Goal: Find specific page/section: Find specific page/section

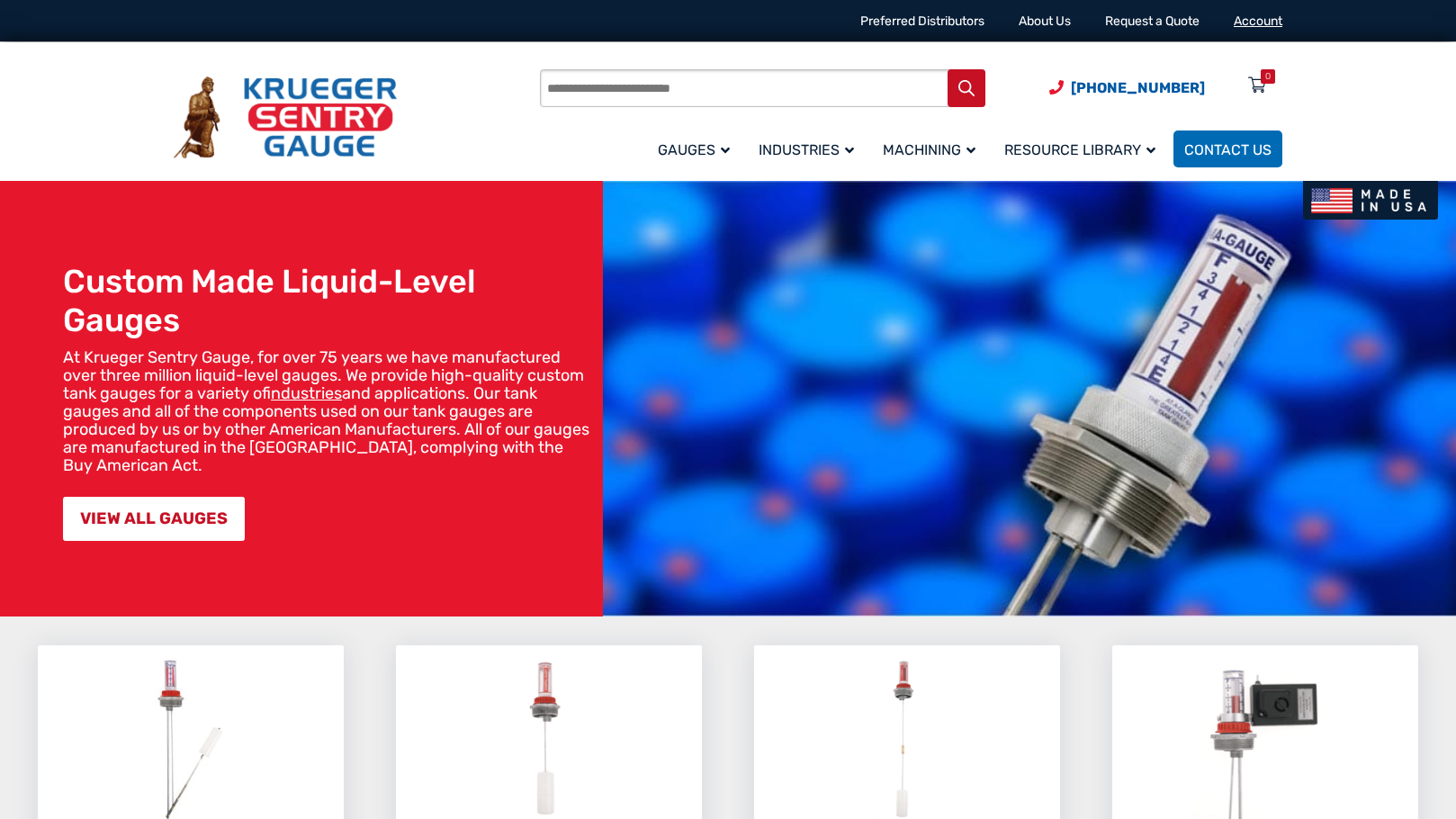
click at [1254, 24] on link "Account" at bounding box center [1258, 21] width 49 height 16
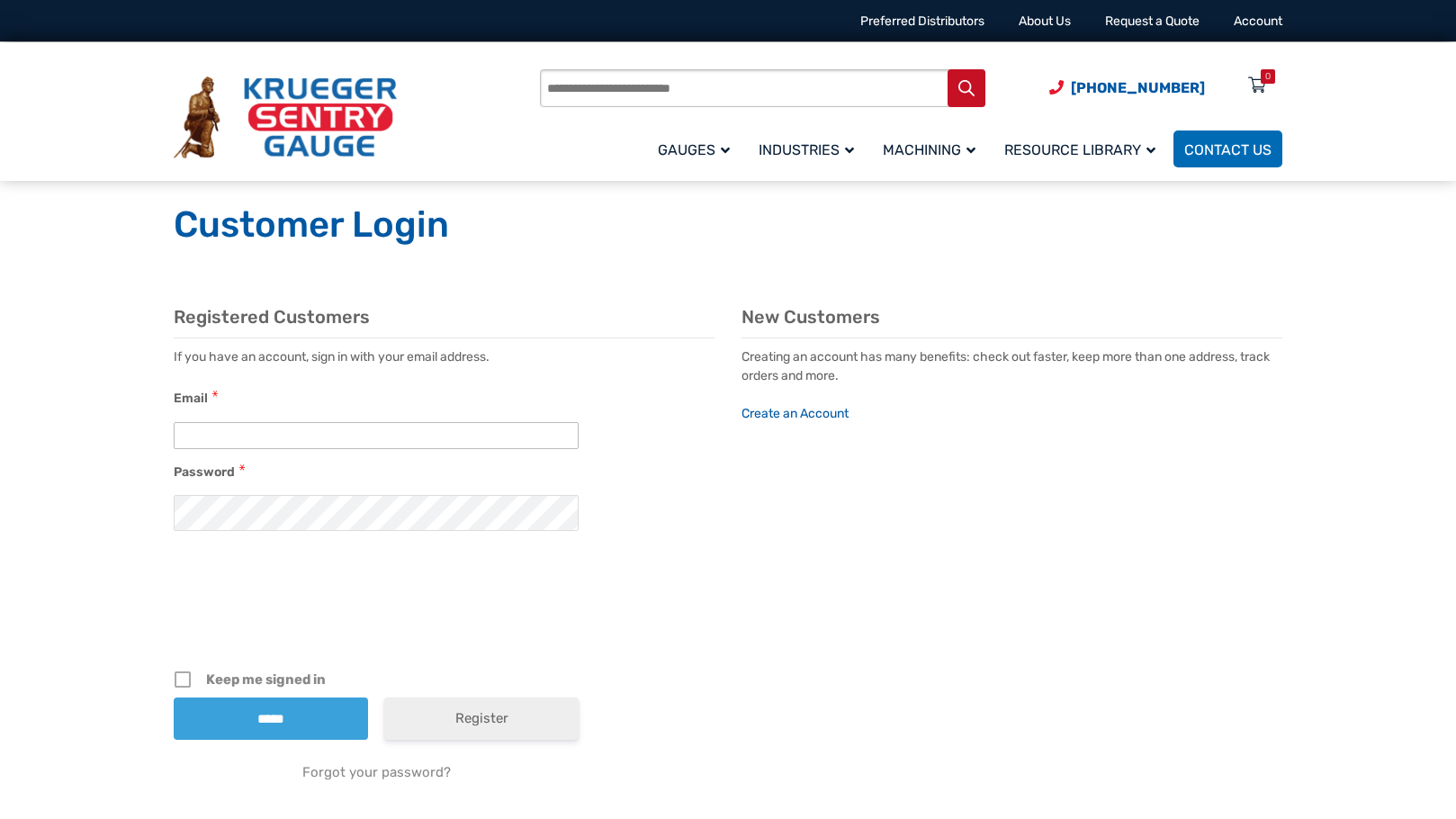
click at [261, 438] on input "Email" at bounding box center [376, 436] width 405 height 27
click at [1005, 498] on section "Registered Customers If you have an account, sign in with your email address. E…" at bounding box center [728, 568] width 1109 height 524
click at [733, 98] on input "Products search" at bounding box center [762, 87] width 446 height 38
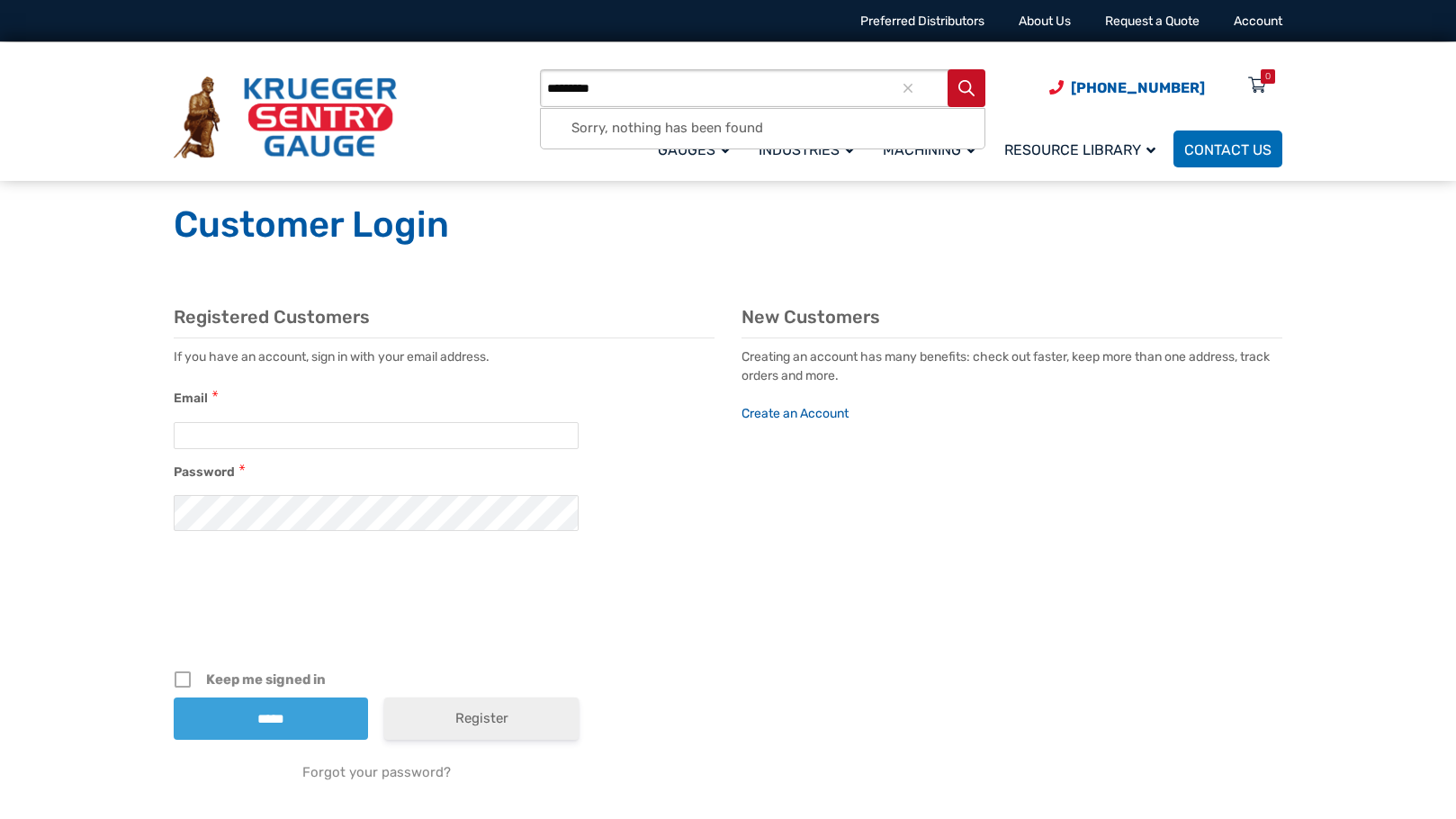
type input "*********"
click at [912, 87] on div at bounding box center [908, 87] width 17 height 38
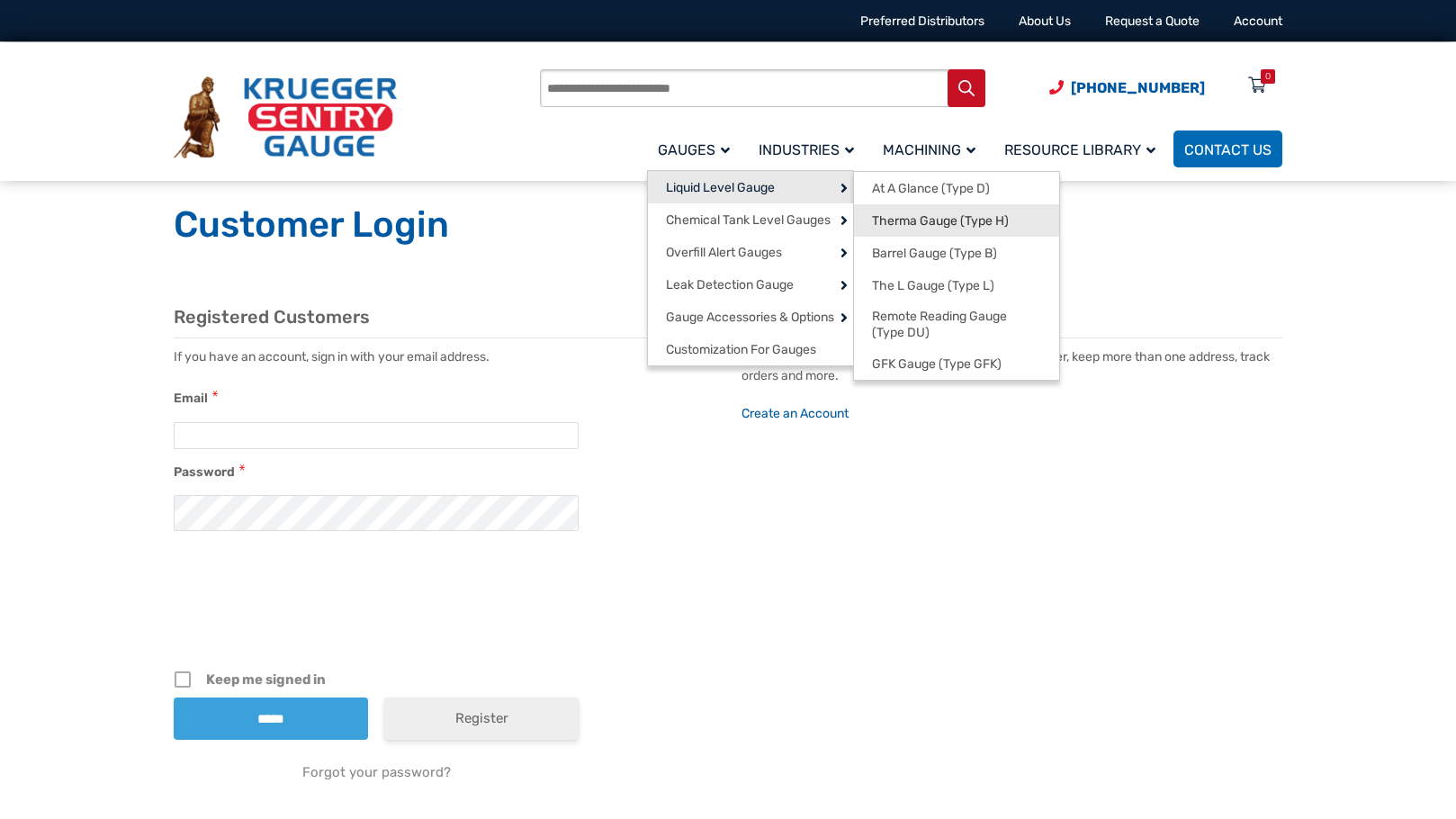
click at [891, 216] on span "Therma Gauge (Type H)" at bounding box center [940, 221] width 137 height 16
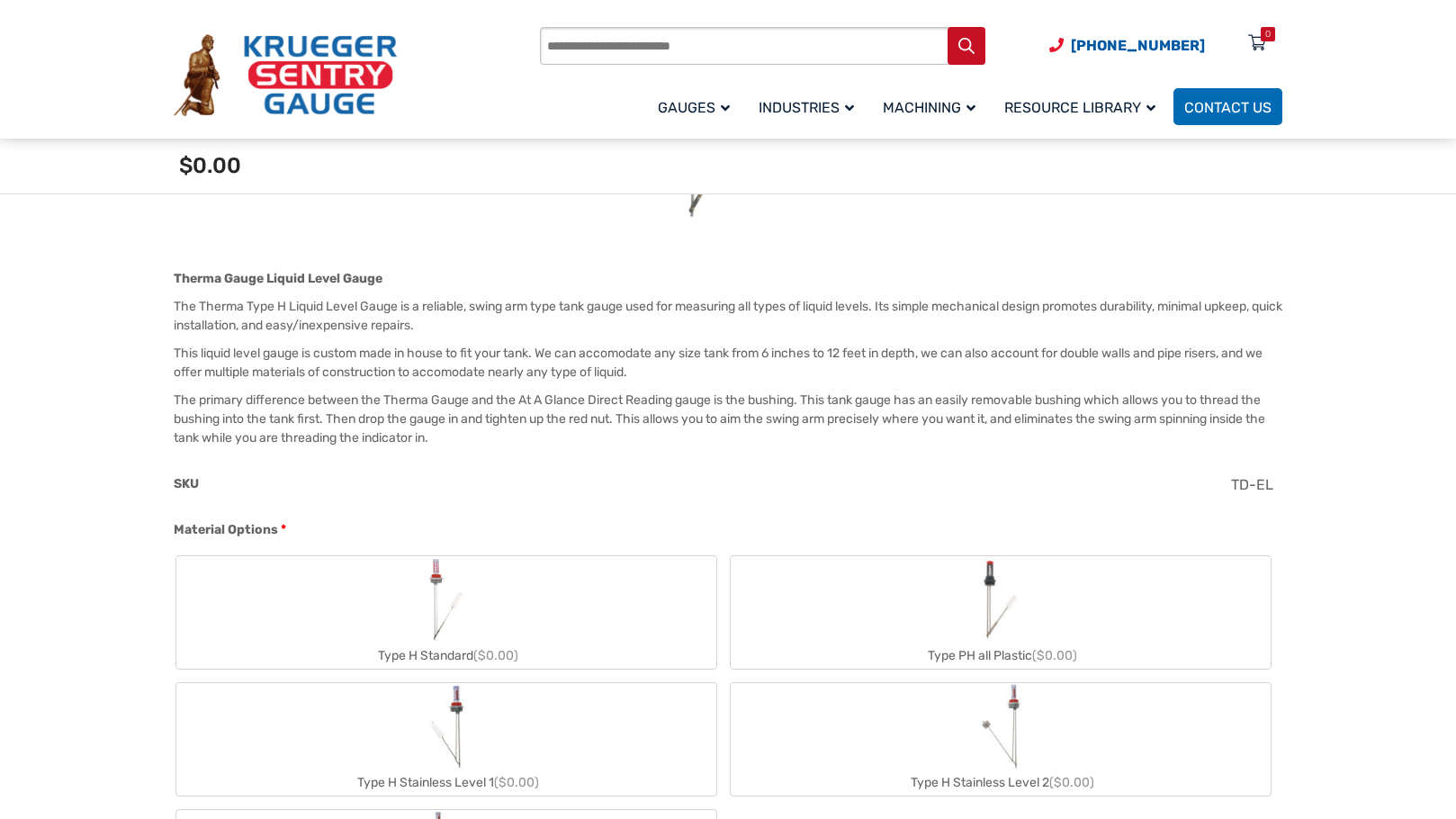
scroll to position [270, 0]
